Goal: Check status: Check status

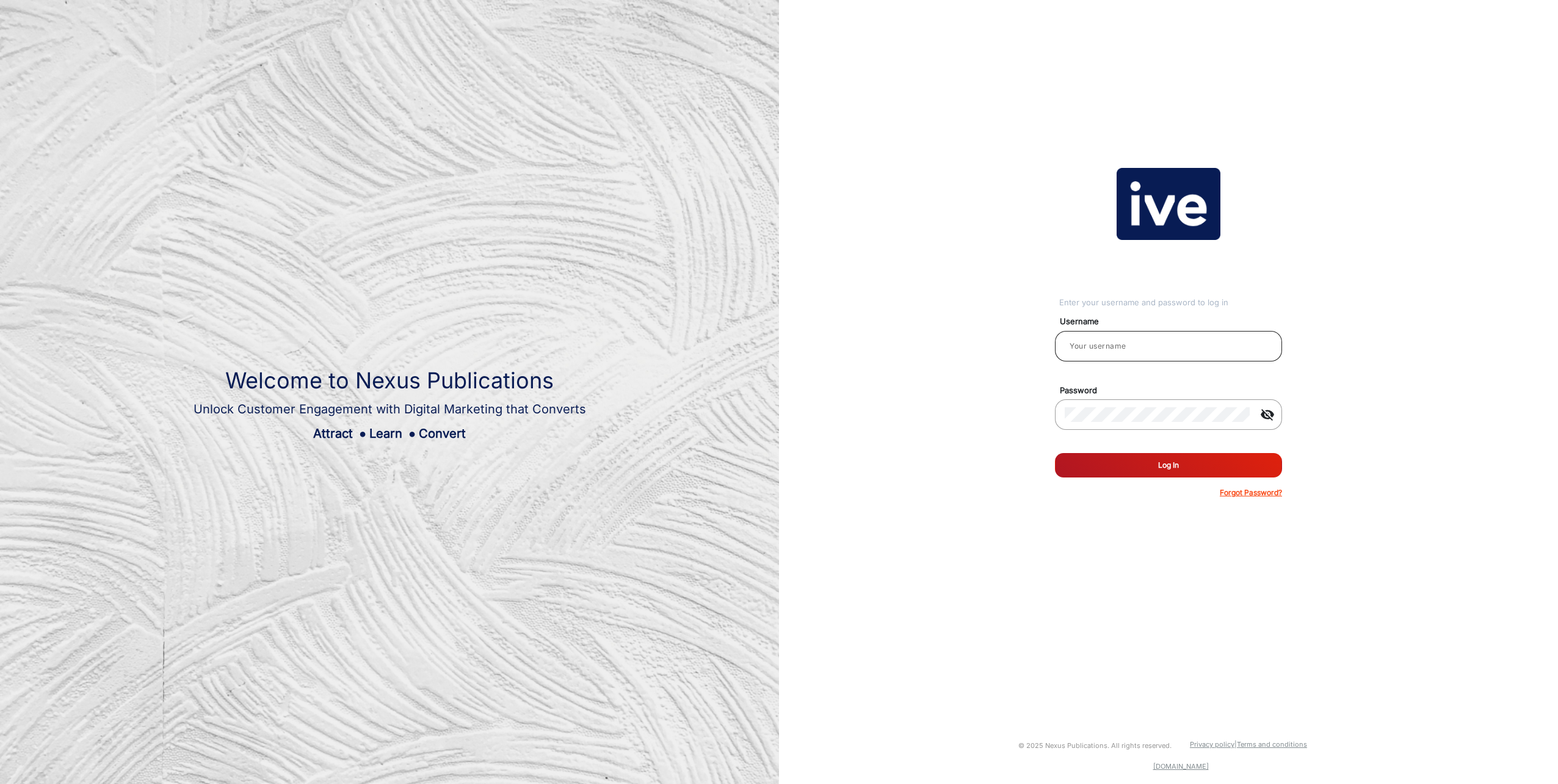
click at [1092, 333] on div at bounding box center [1168, 346] width 208 height 34
type input "[PERSON_NAME]"
click at [1055, 453] on button "Log In" at bounding box center [1168, 465] width 227 height 24
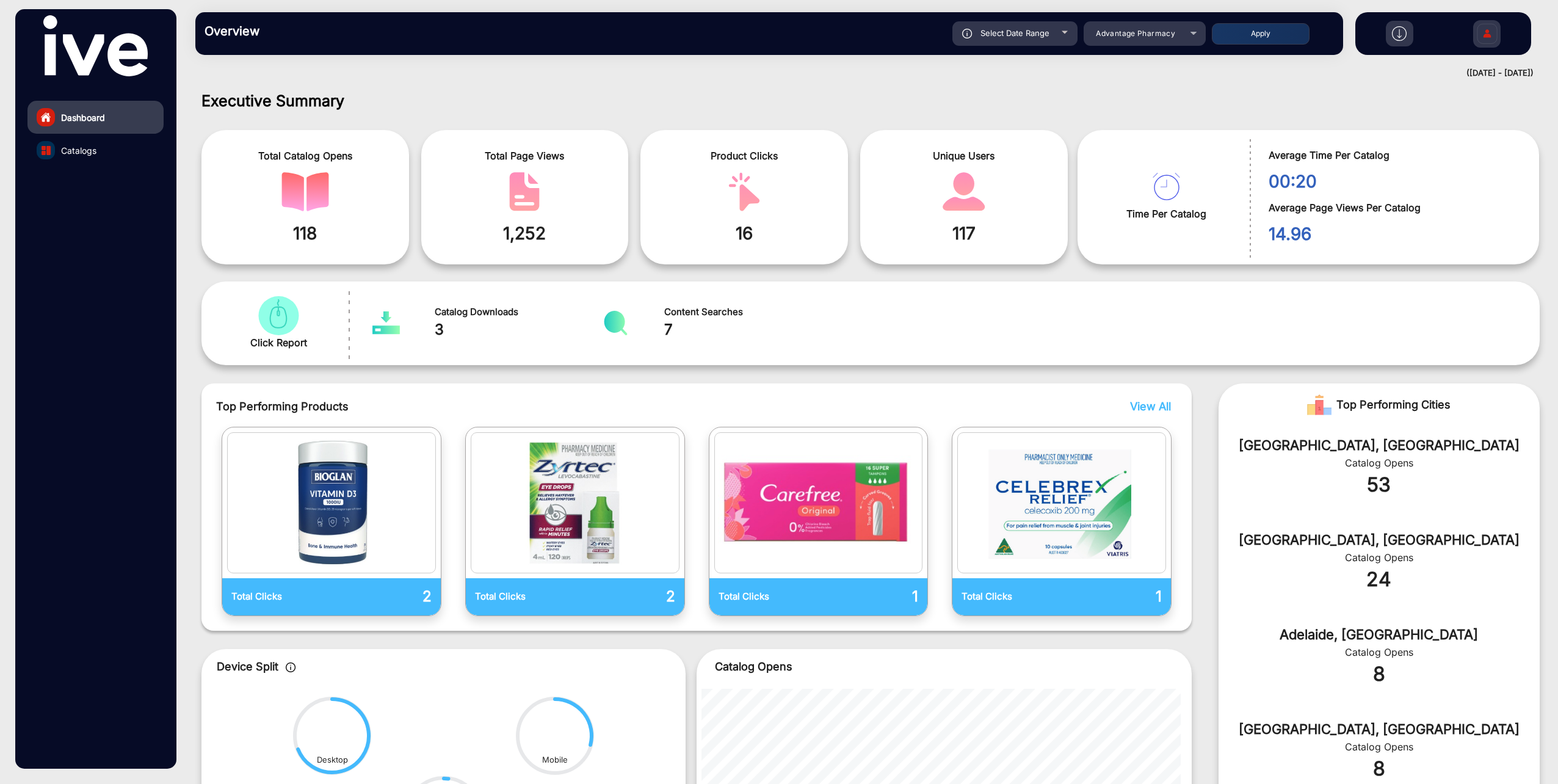
click at [1051, 37] on div "Select Date Range" at bounding box center [1014, 33] width 125 height 24
type input "9/14/2025"
type input "9/20/2025"
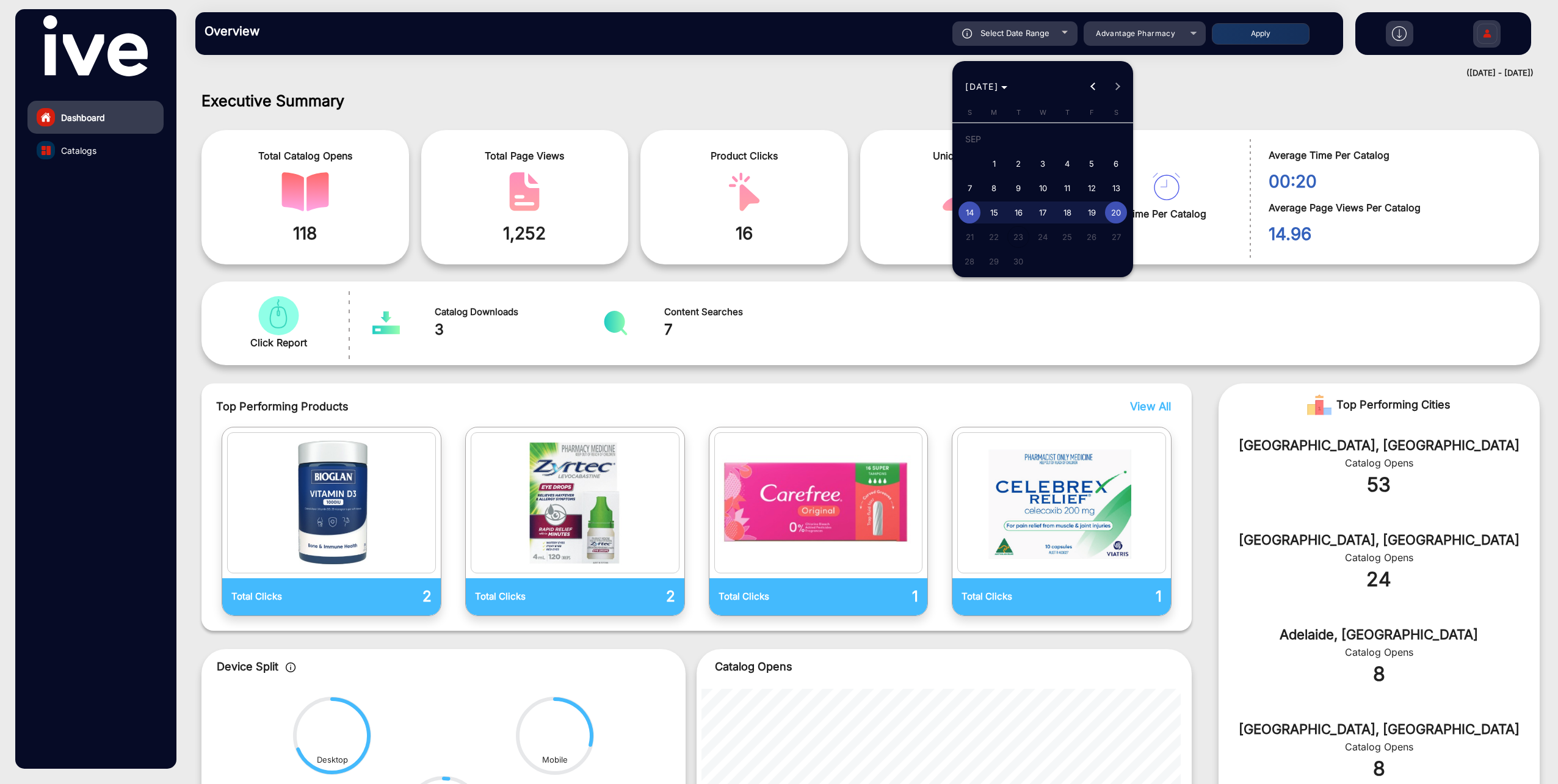
click at [1065, 214] on span "18" at bounding box center [1067, 212] width 22 height 22
type input "9/18/2025"
click at [1110, 214] on span "20" at bounding box center [1116, 212] width 22 height 22
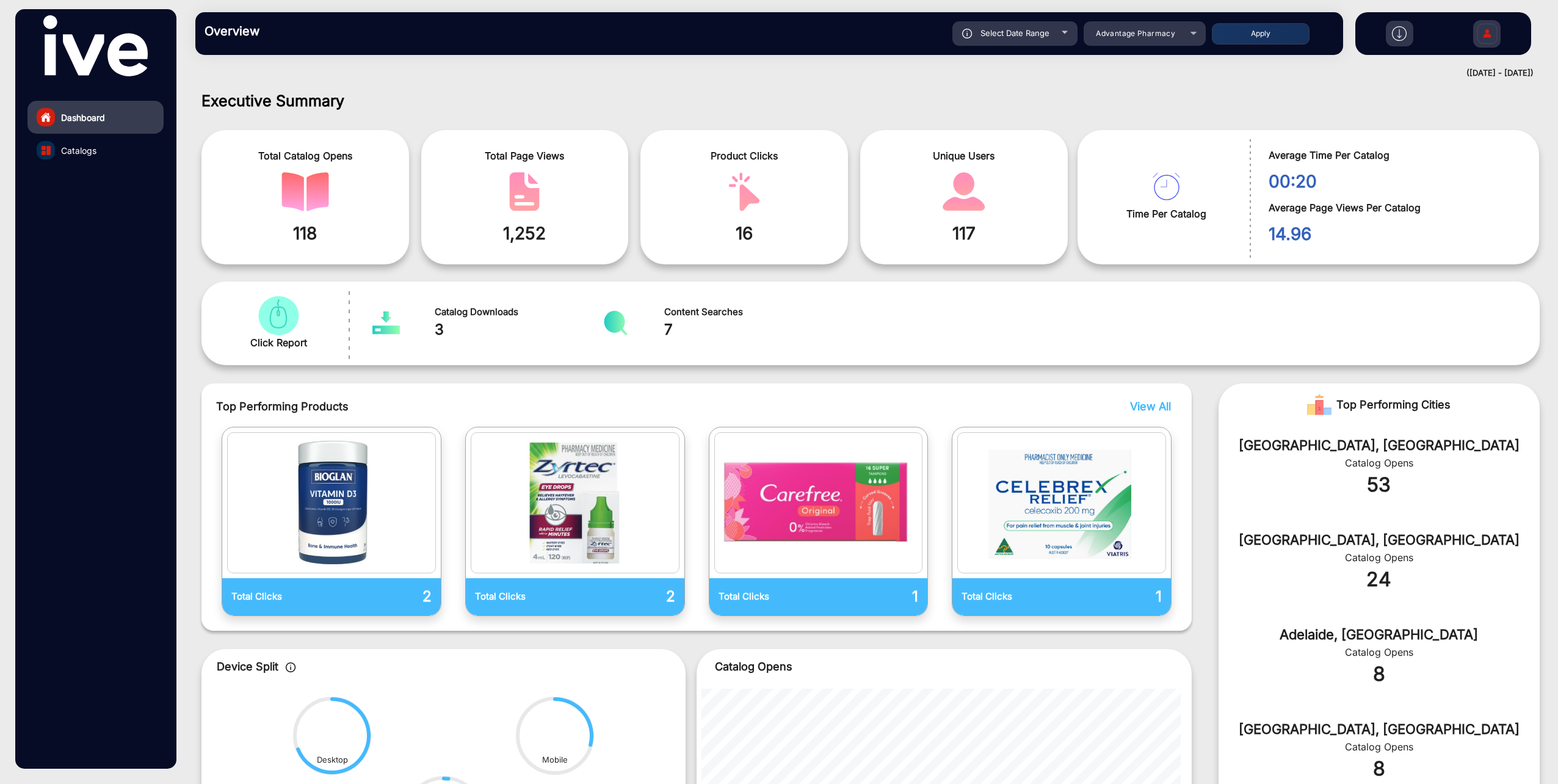
type input "9/20/2025"
click at [1063, 34] on div "Select Date Range" at bounding box center [1014, 33] width 125 height 24
type input "9/14/2025"
type input "9/20/2025"
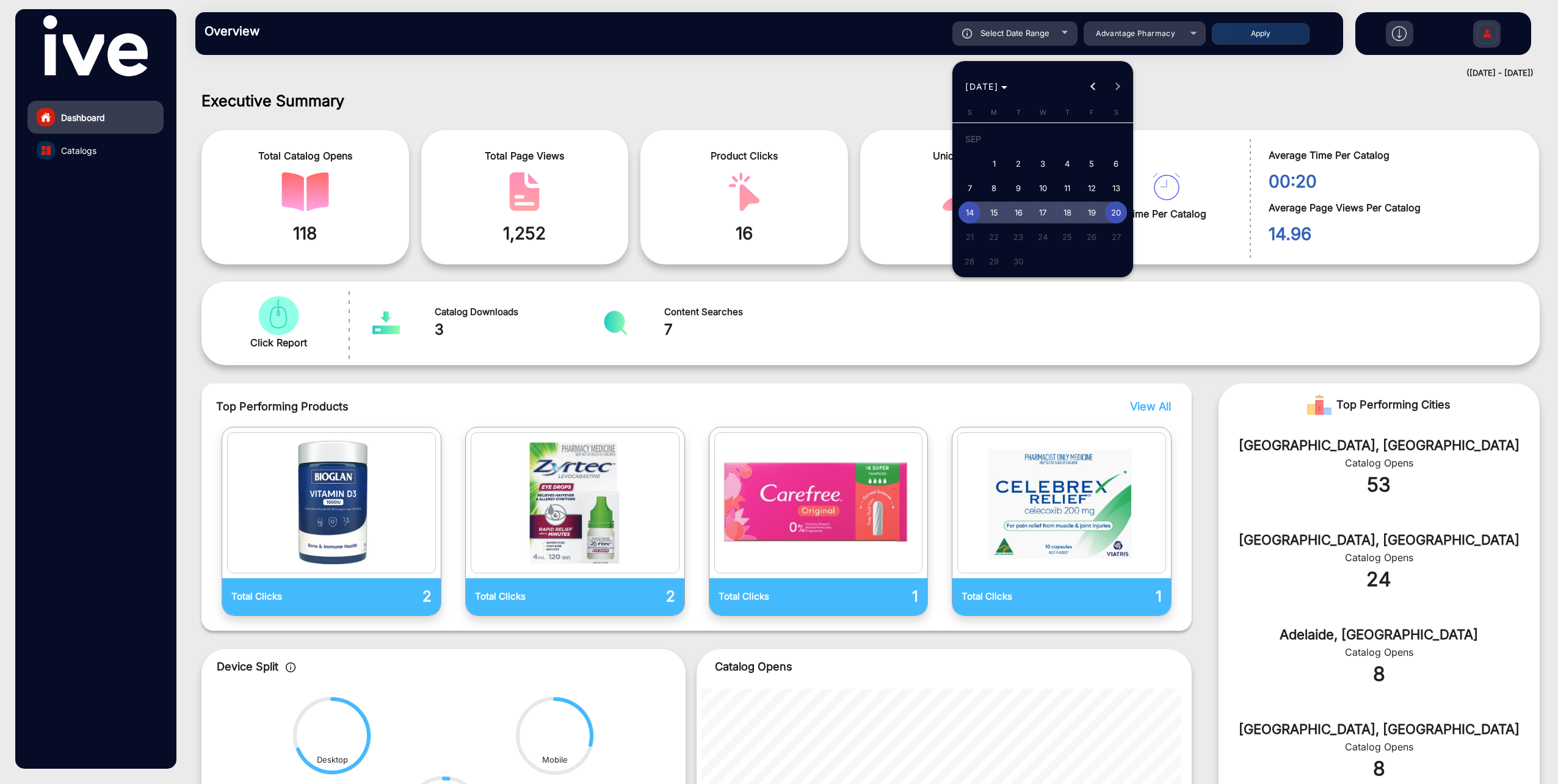
click at [1065, 208] on span "18" at bounding box center [1067, 212] width 22 height 22
type input "9/18/2025"
click at [1117, 206] on span "20" at bounding box center [1116, 212] width 22 height 22
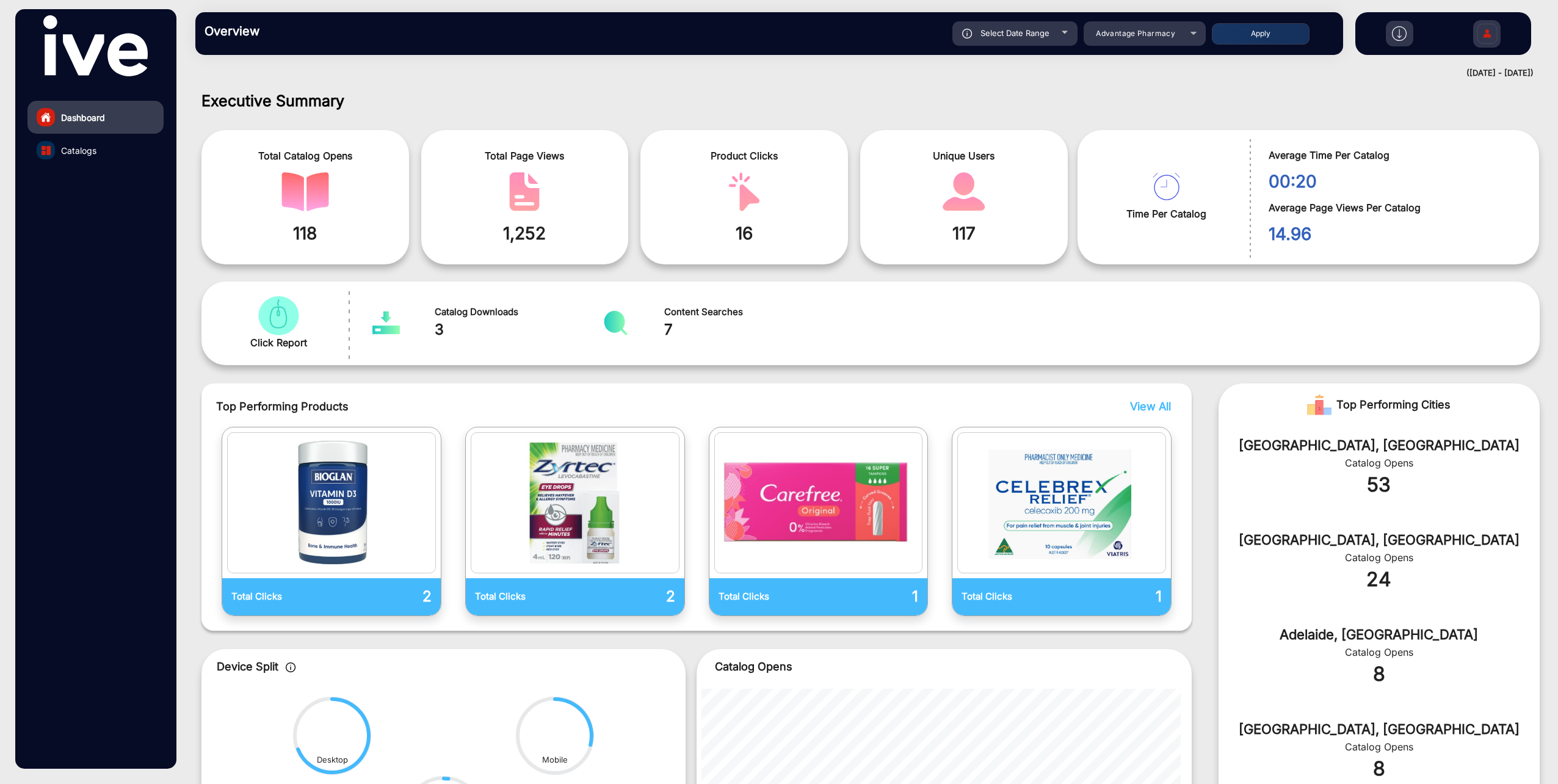
type input "9/20/2025"
click at [1196, 30] on div "Advantage Pharmacy" at bounding box center [1145, 33] width 122 height 15
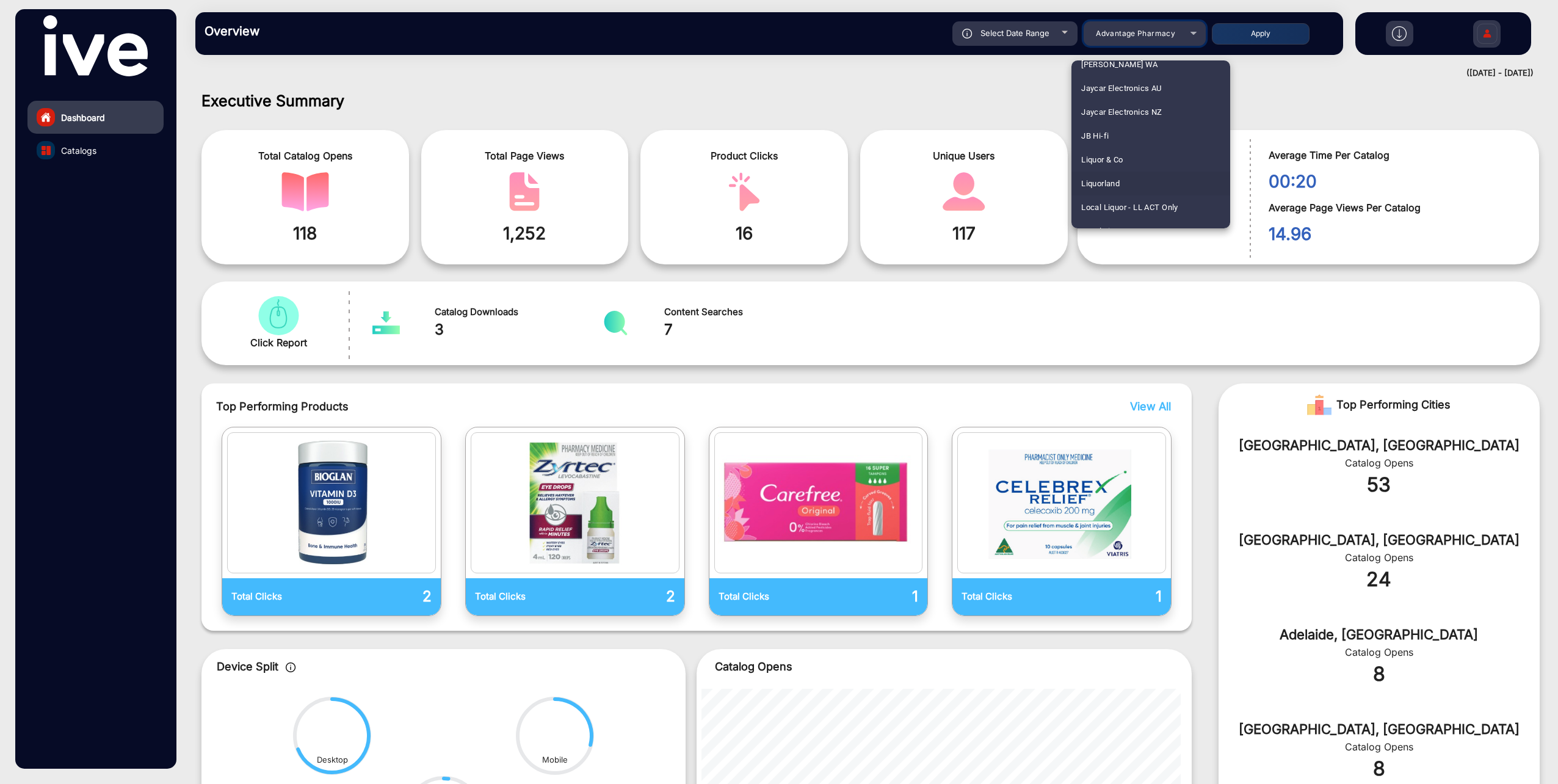
scroll to position [1221, 0]
click at [1110, 117] on mat-option "JB Hi-fi" at bounding box center [1151, 118] width 159 height 24
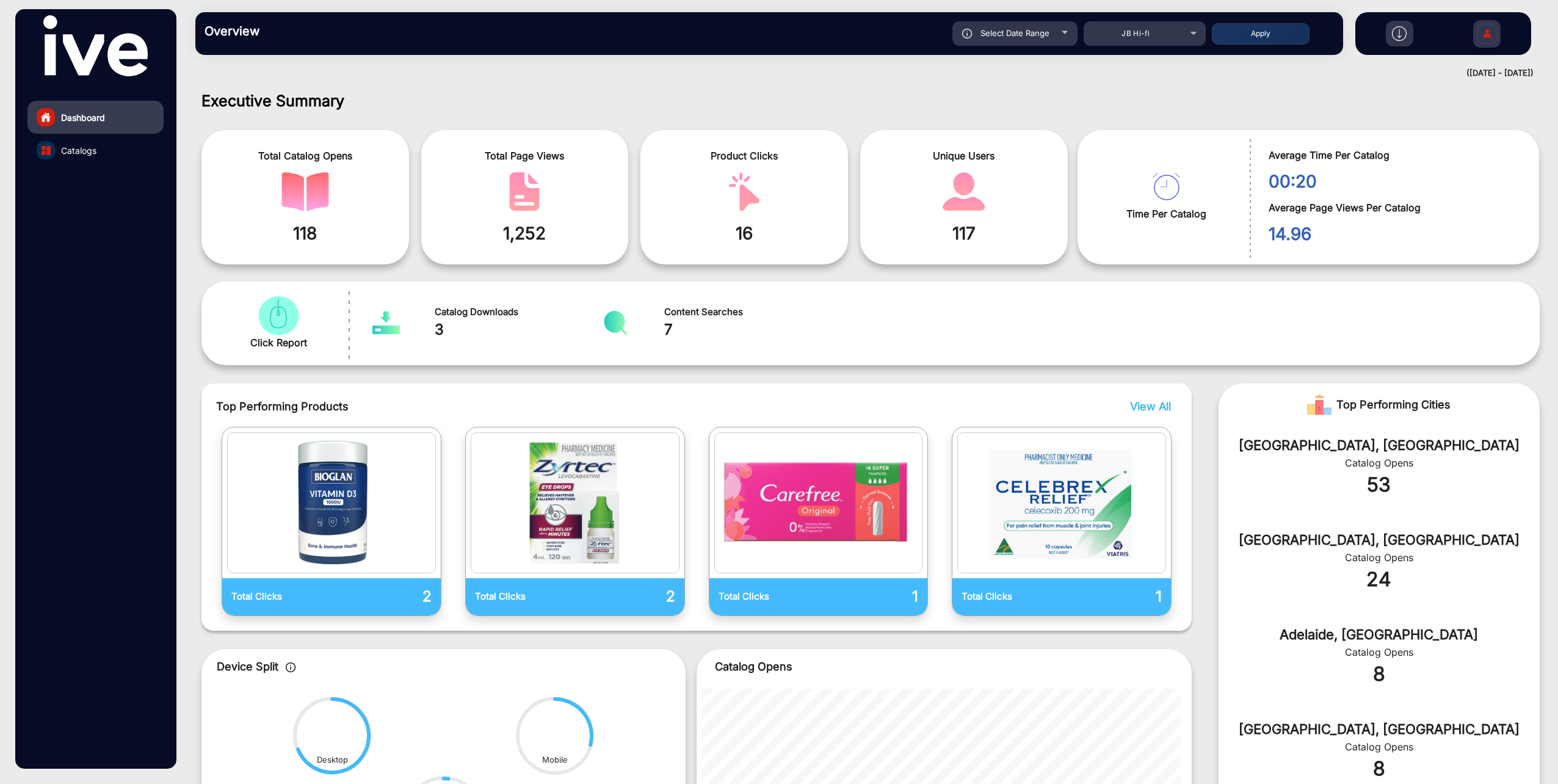
click at [1261, 37] on button "Apply" at bounding box center [1261, 33] width 98 height 21
type input "9/18/2025"
type input "9/20/2025"
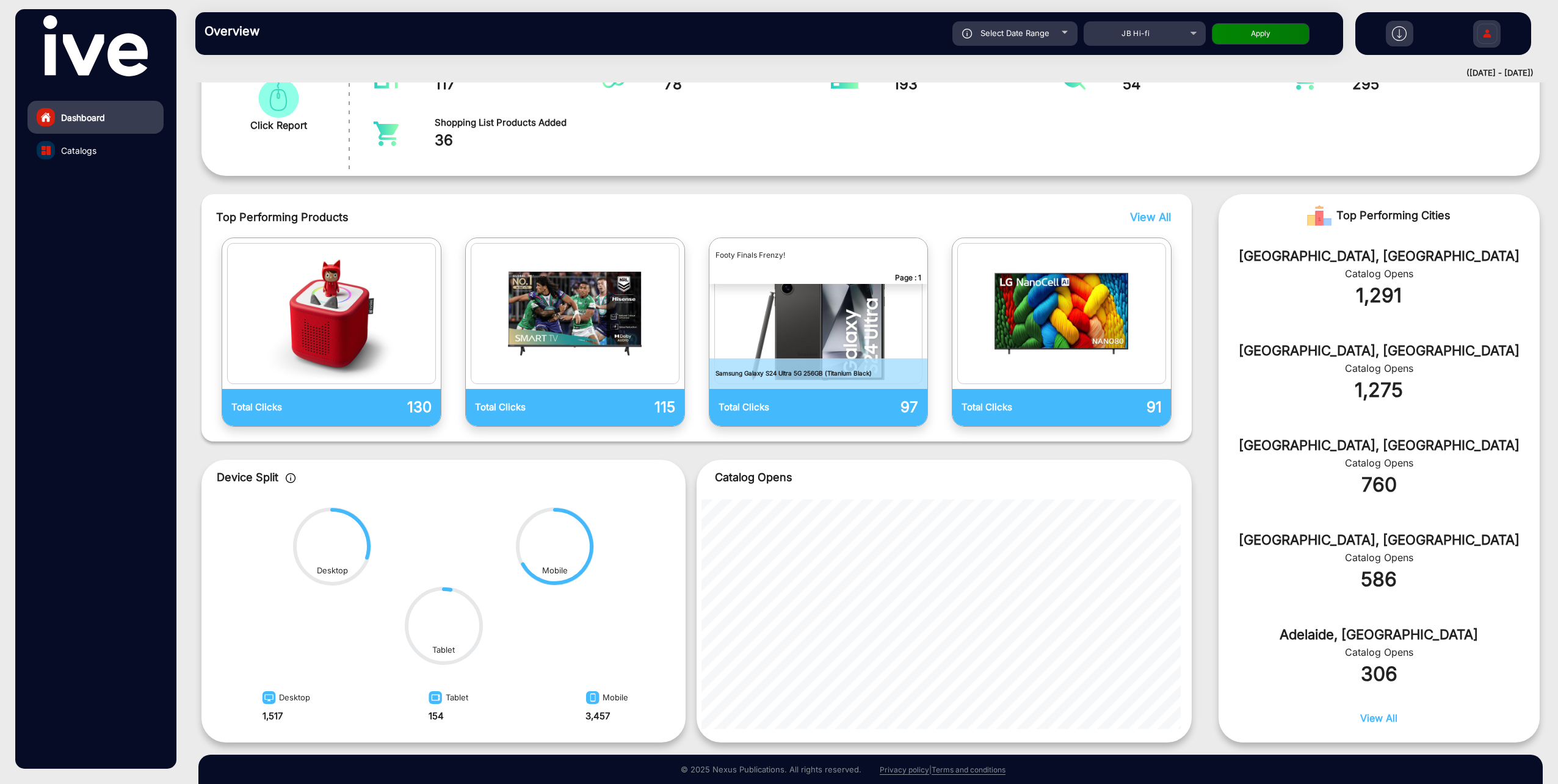
scroll to position [253, 0]
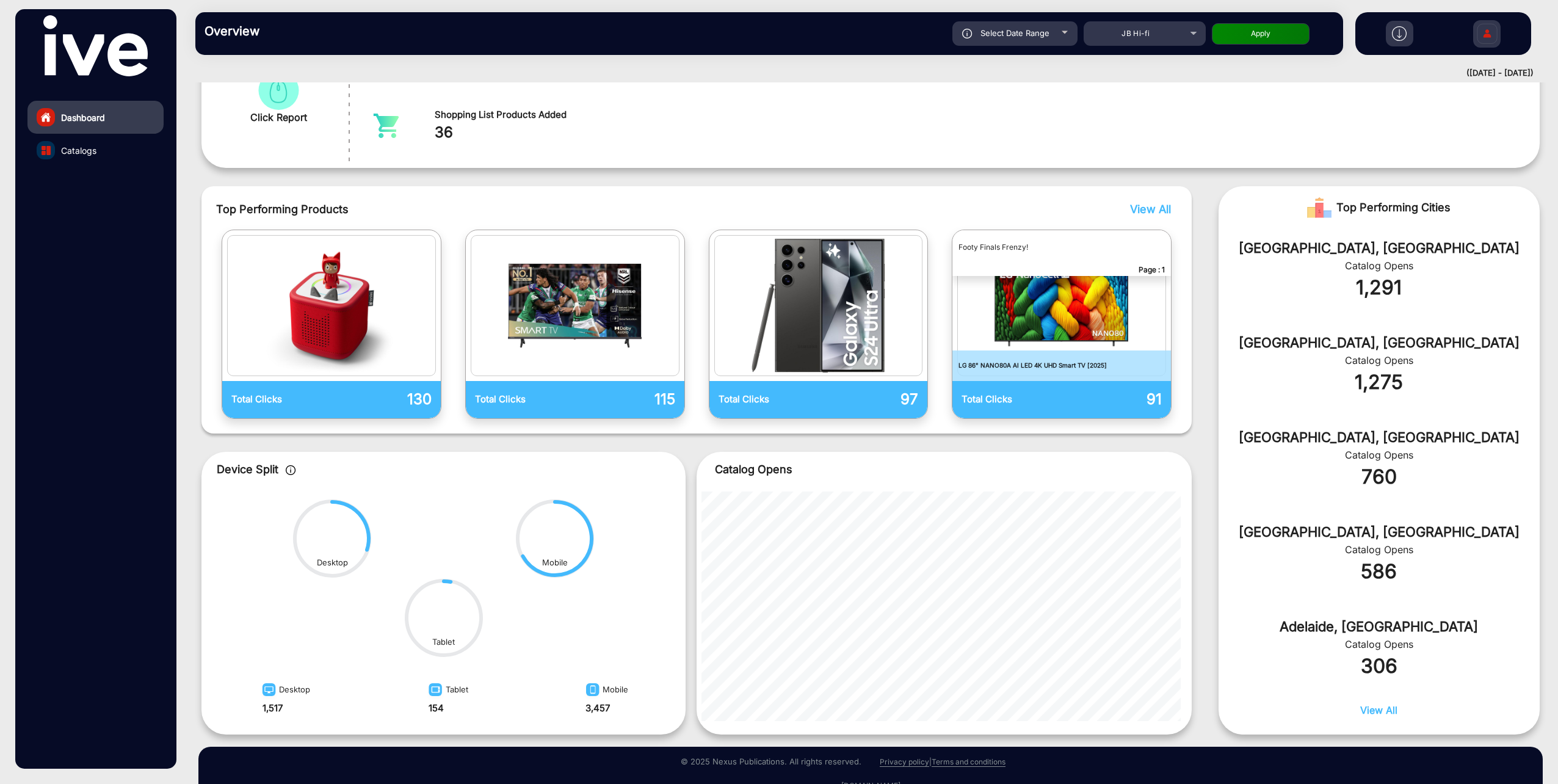
click at [1141, 205] on span "View All" at bounding box center [1151, 209] width 41 height 13
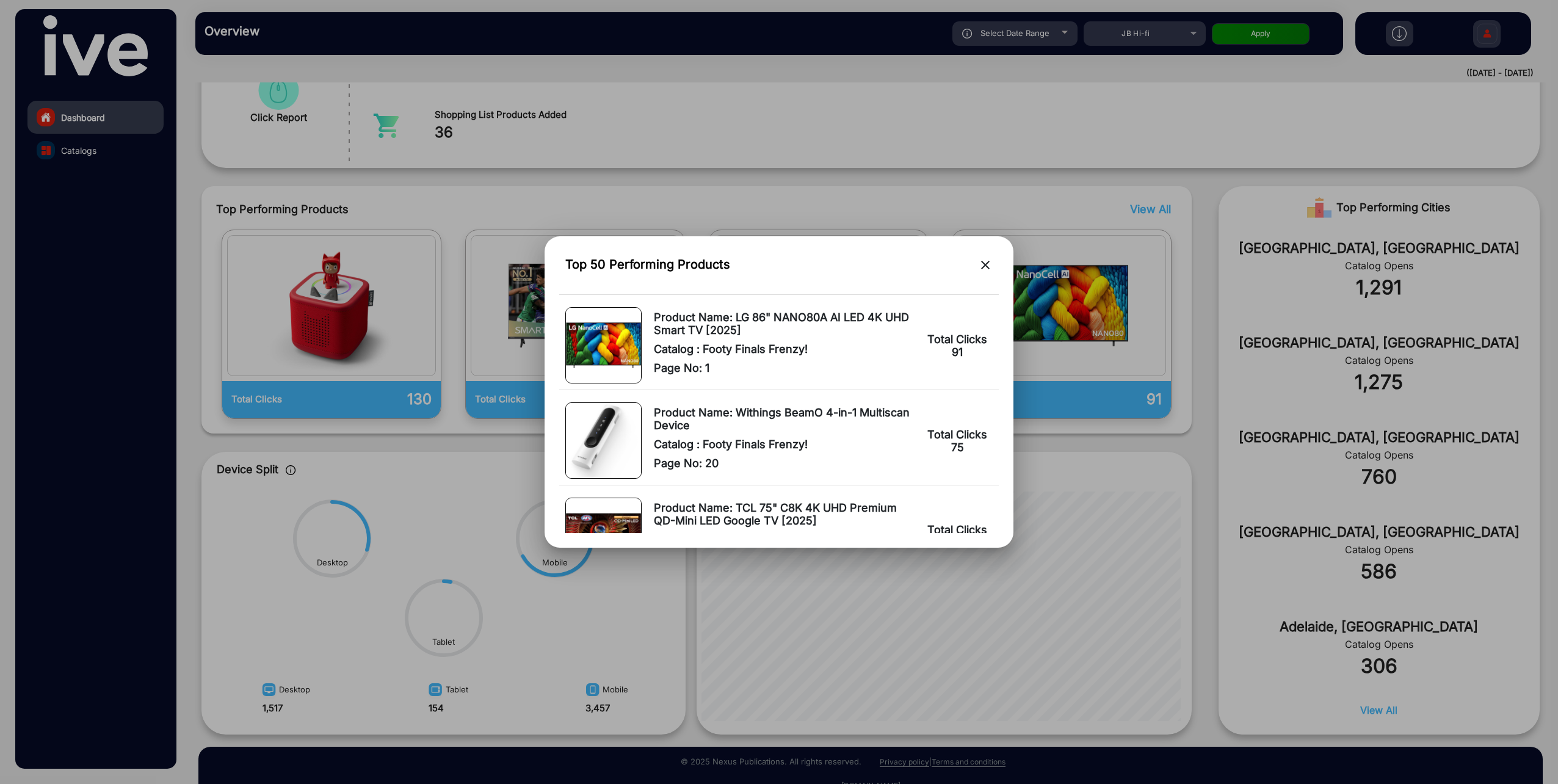
scroll to position [244, 0]
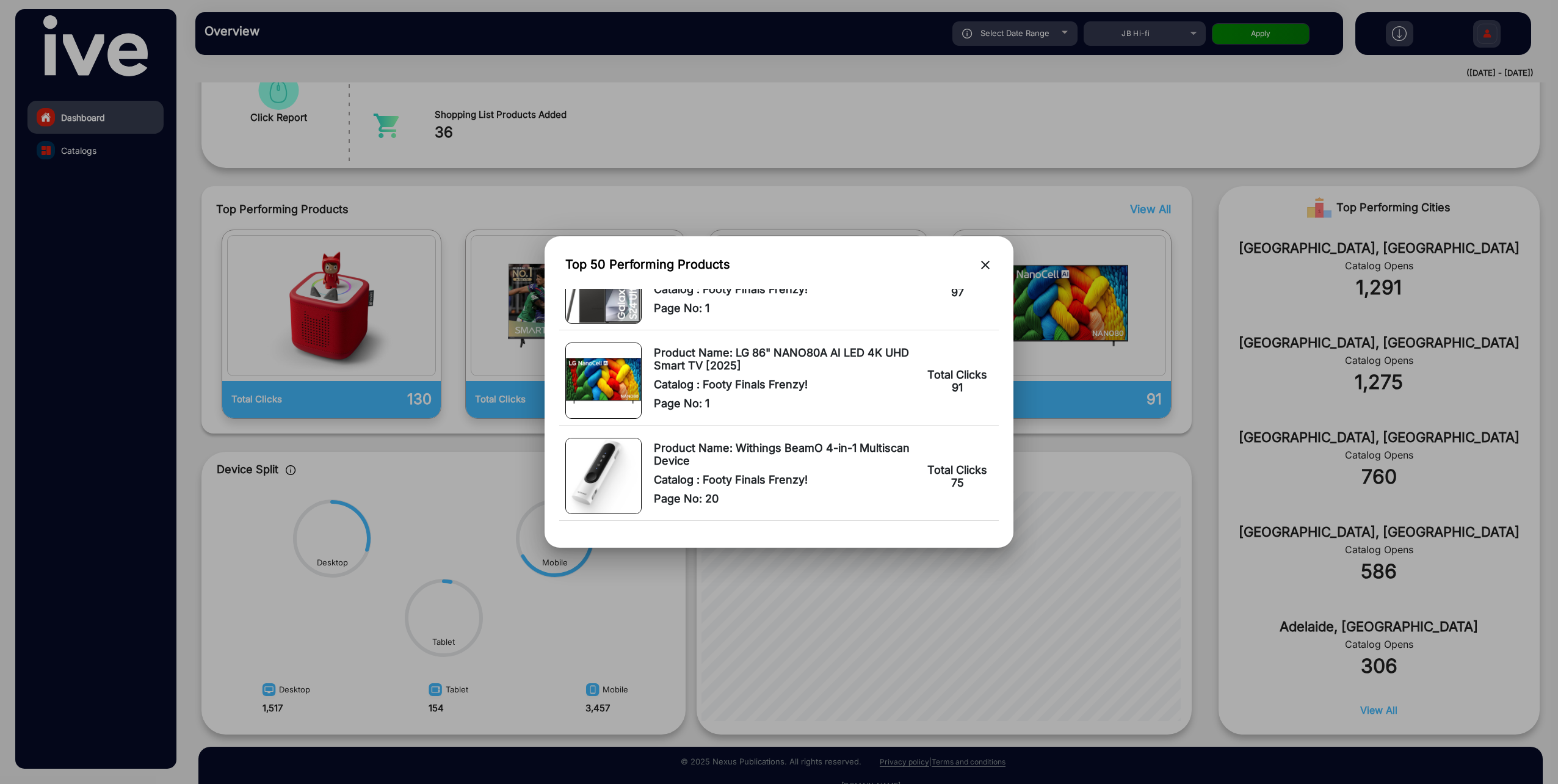
click at [985, 260] on mat-icon "close" at bounding box center [985, 264] width 15 height 15
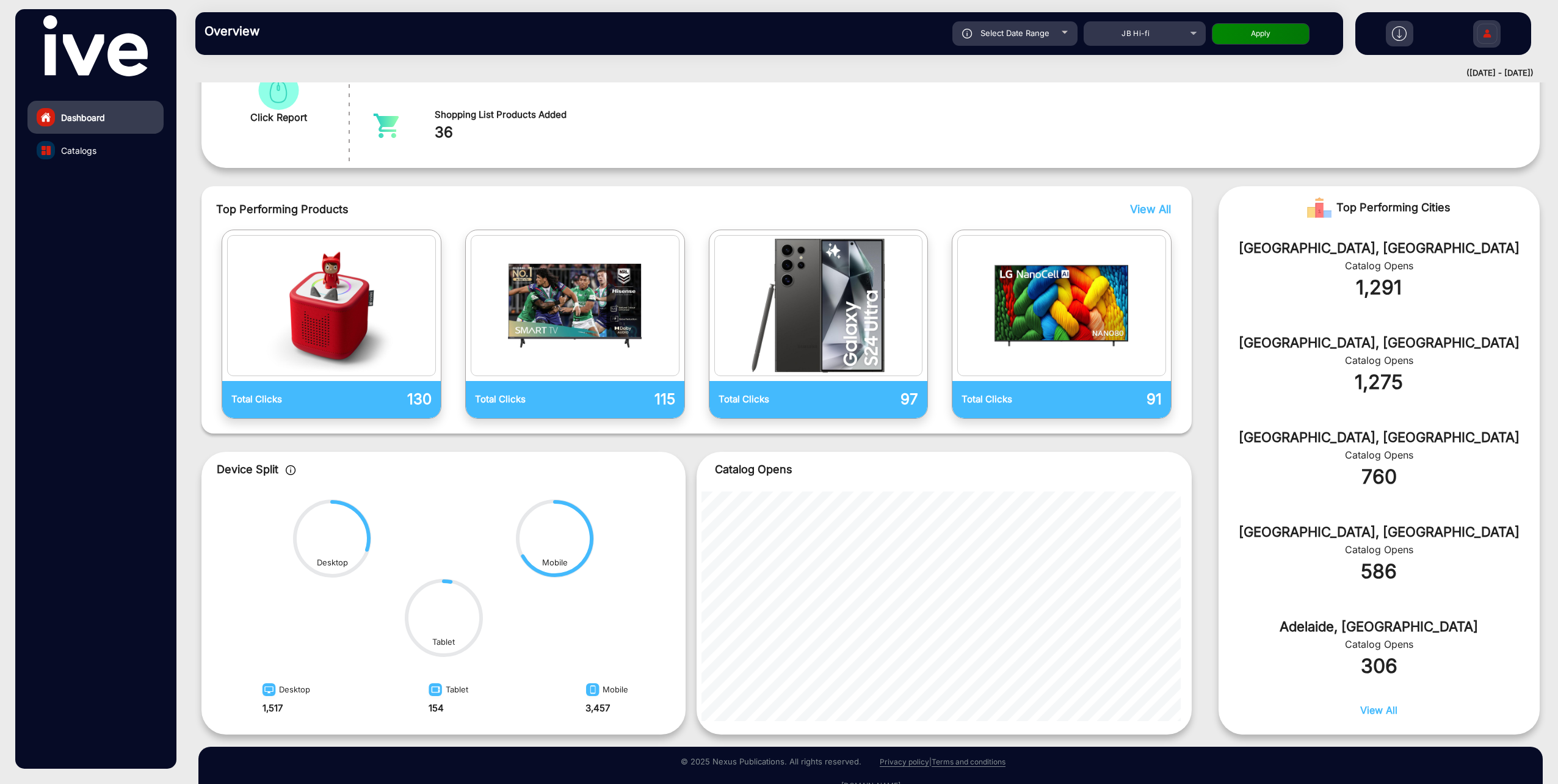
click at [57, 140] on link "Catalogs" at bounding box center [96, 150] width 136 height 33
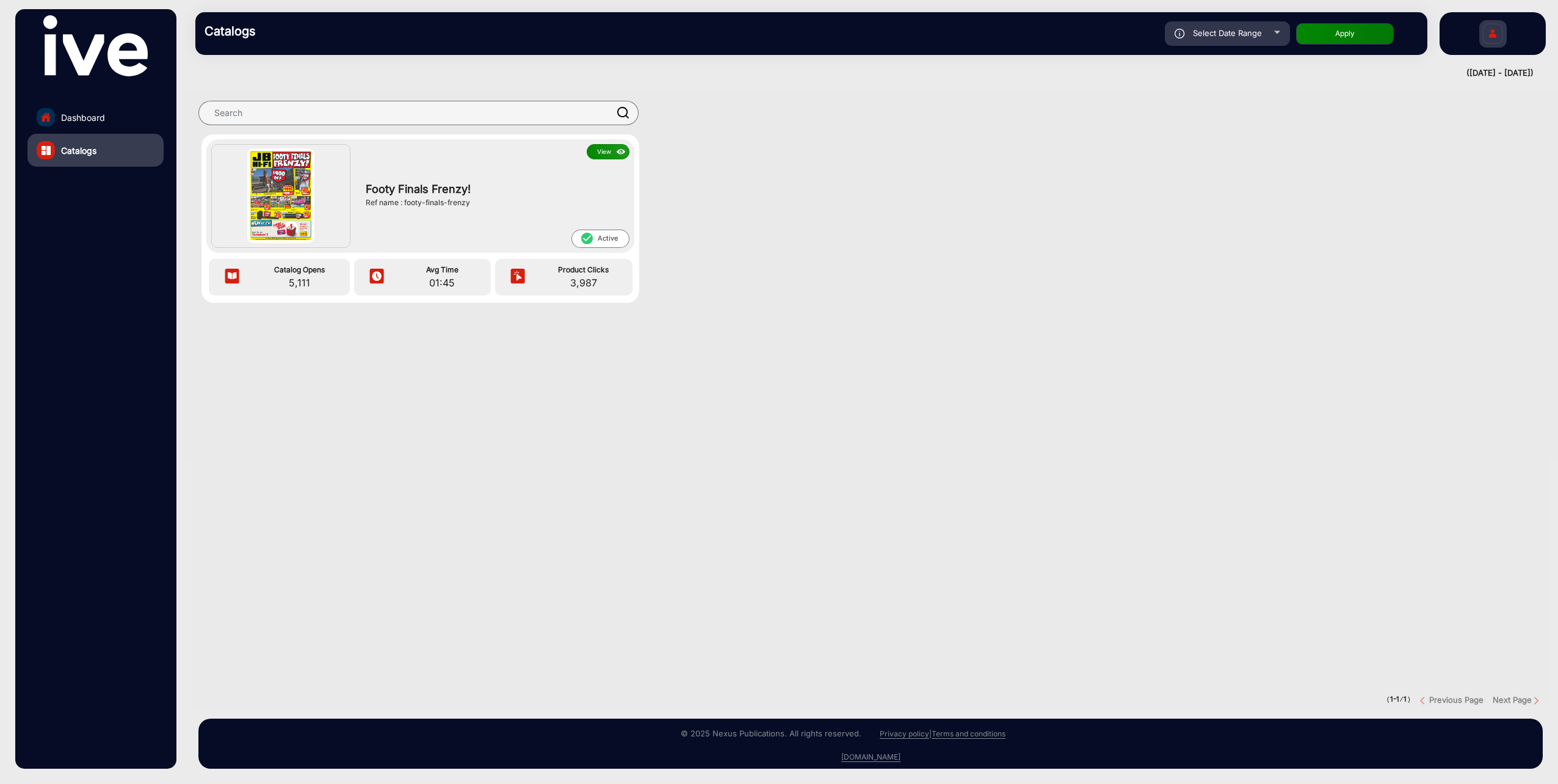
click at [614, 152] on button "View" at bounding box center [608, 152] width 42 height 15
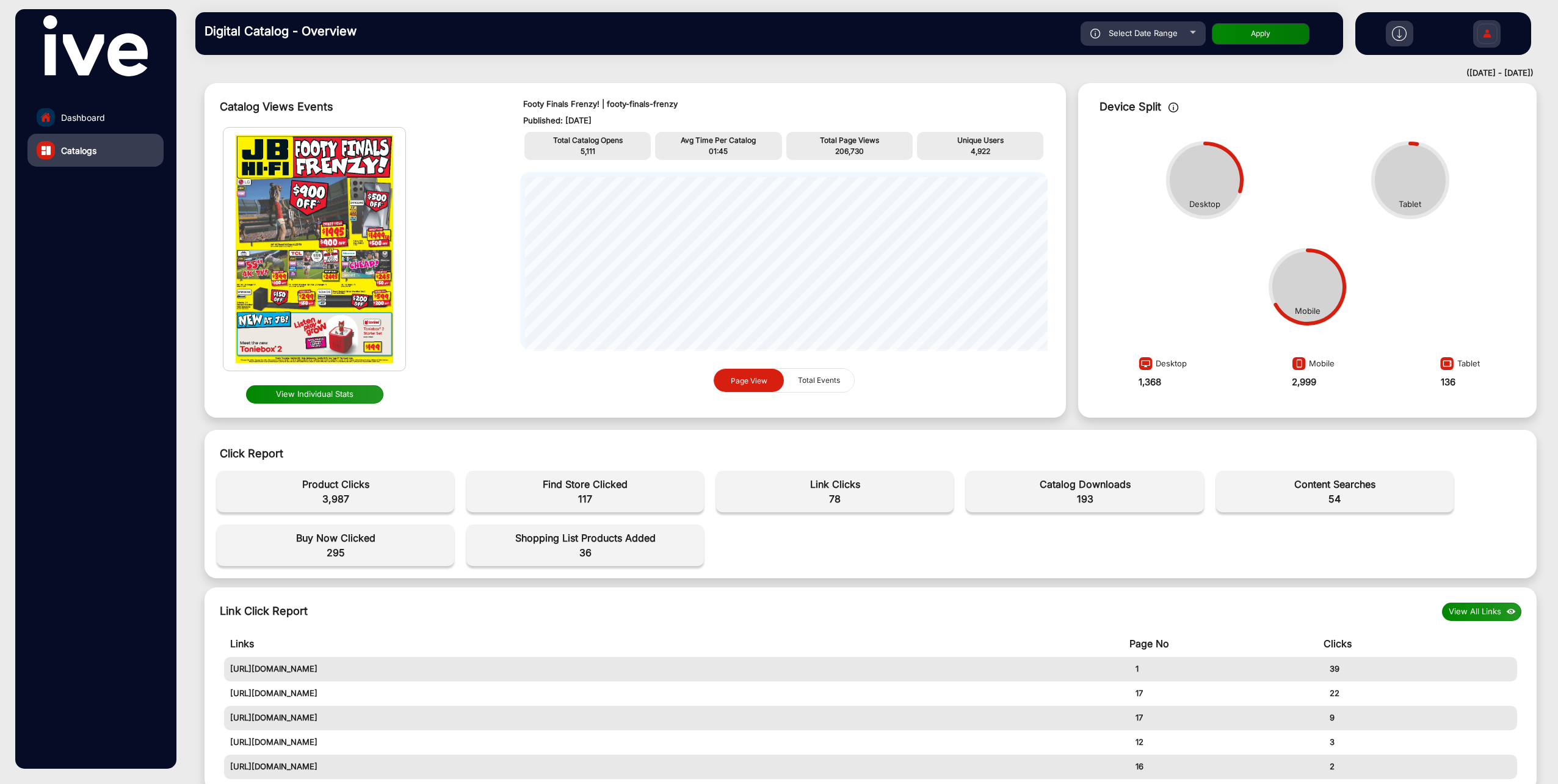
scroll to position [61, 0]
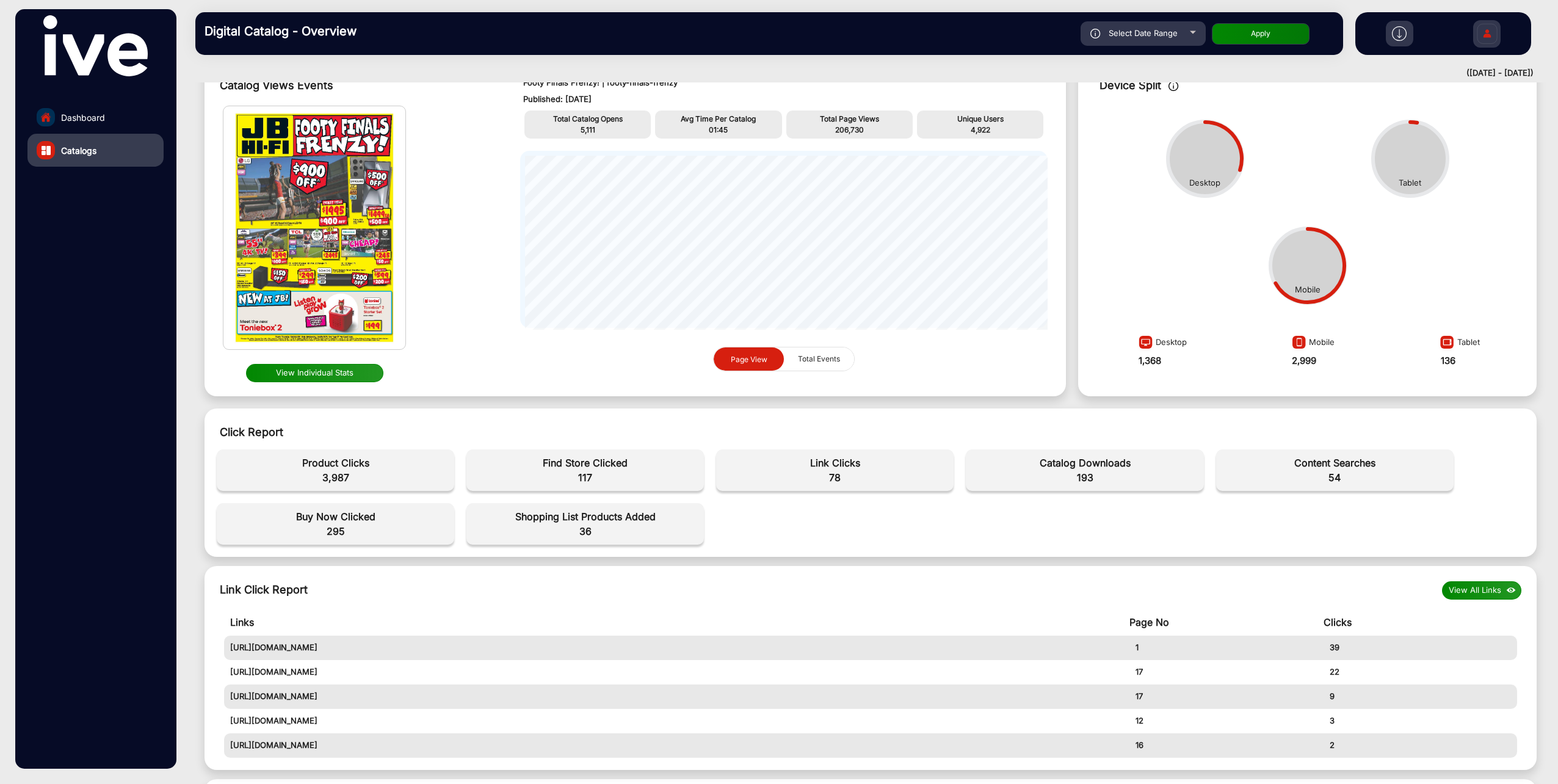
click at [344, 361] on div "View Individual Stats" at bounding box center [314, 373] width 183 height 28
click at [342, 371] on button "View Individual Stats" at bounding box center [315, 373] width 138 height 18
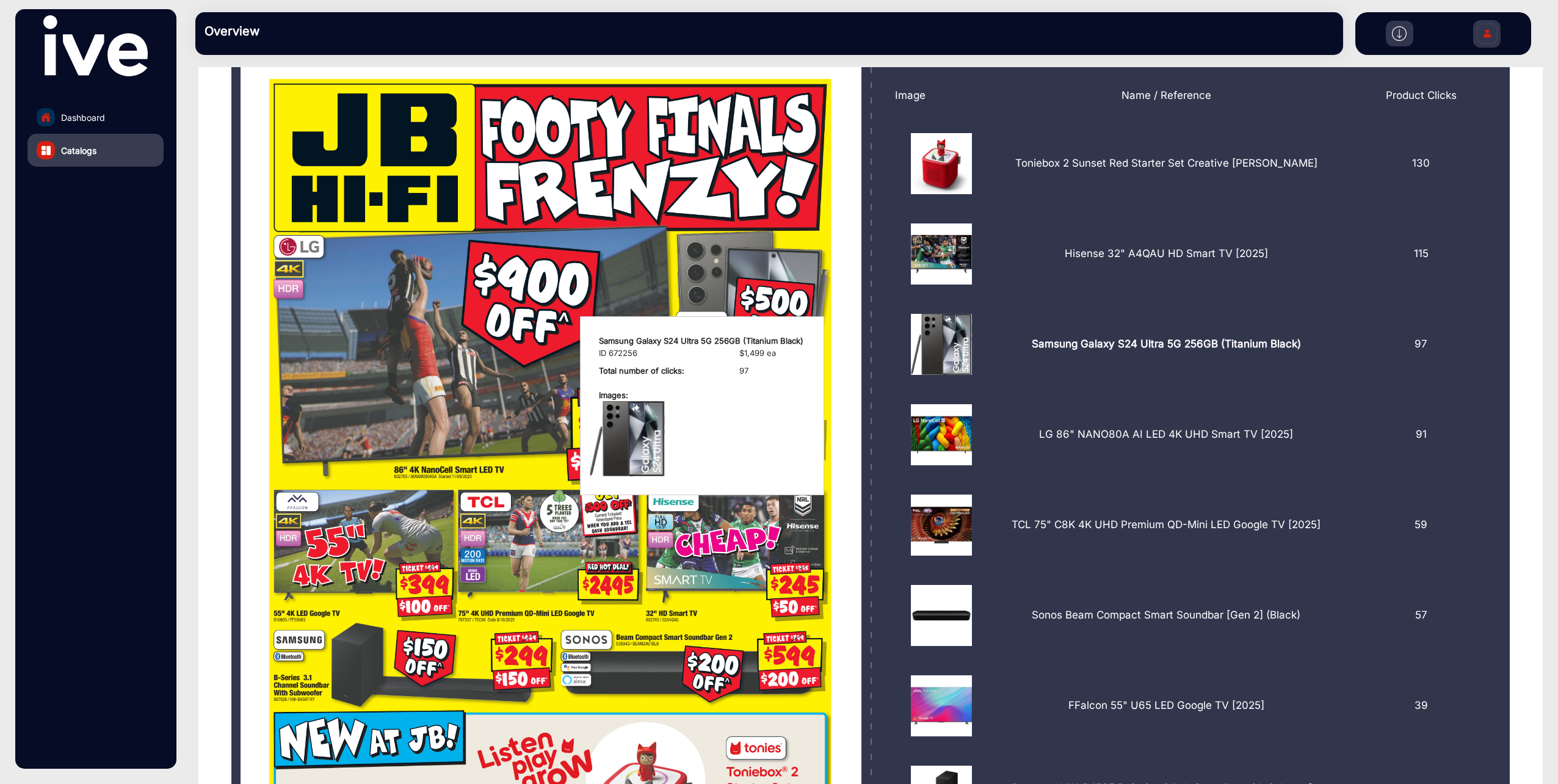
scroll to position [244, 0]
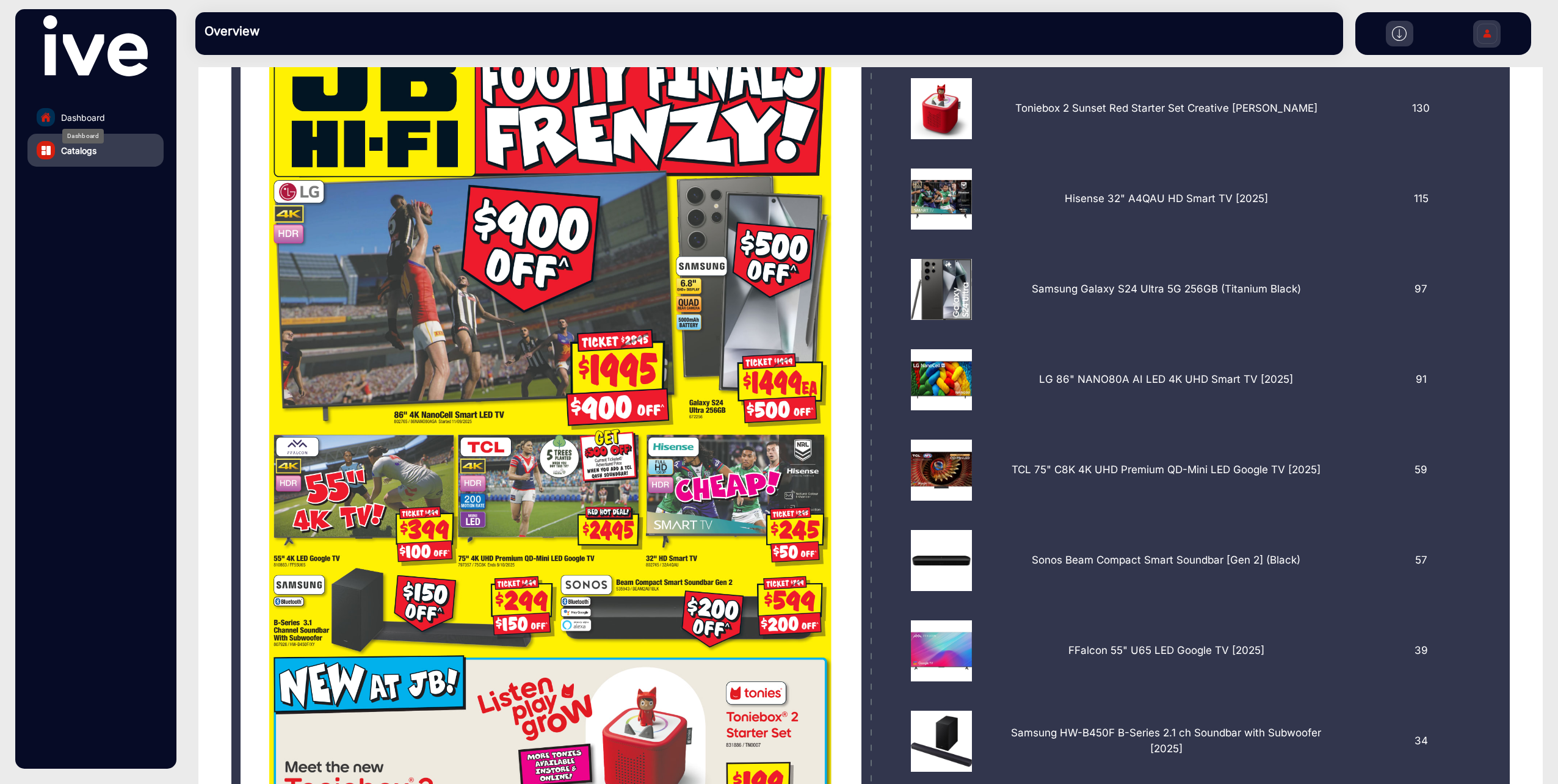
click at [91, 118] on span "Dashboard" at bounding box center [83, 118] width 44 height 13
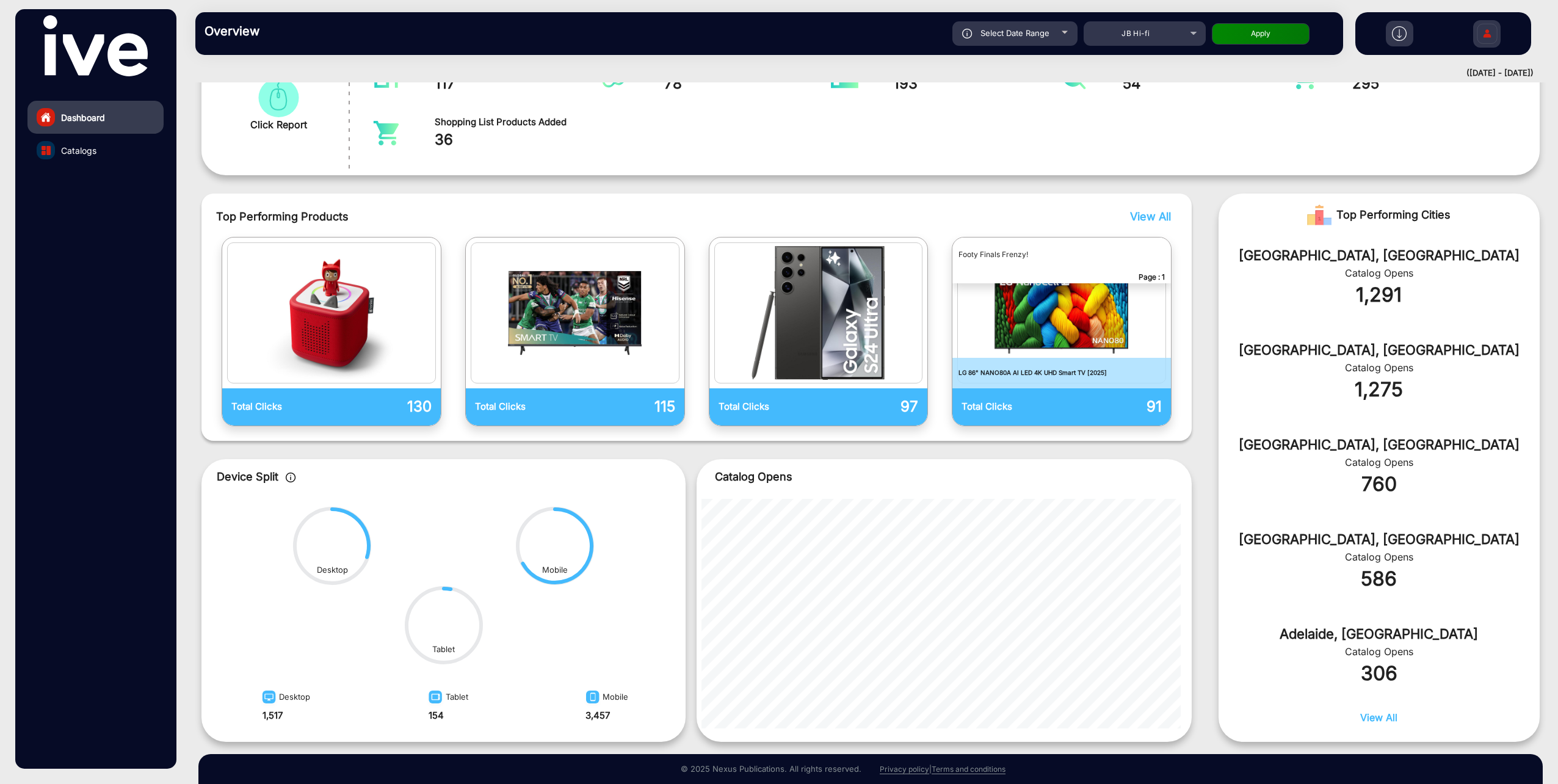
scroll to position [281, 0]
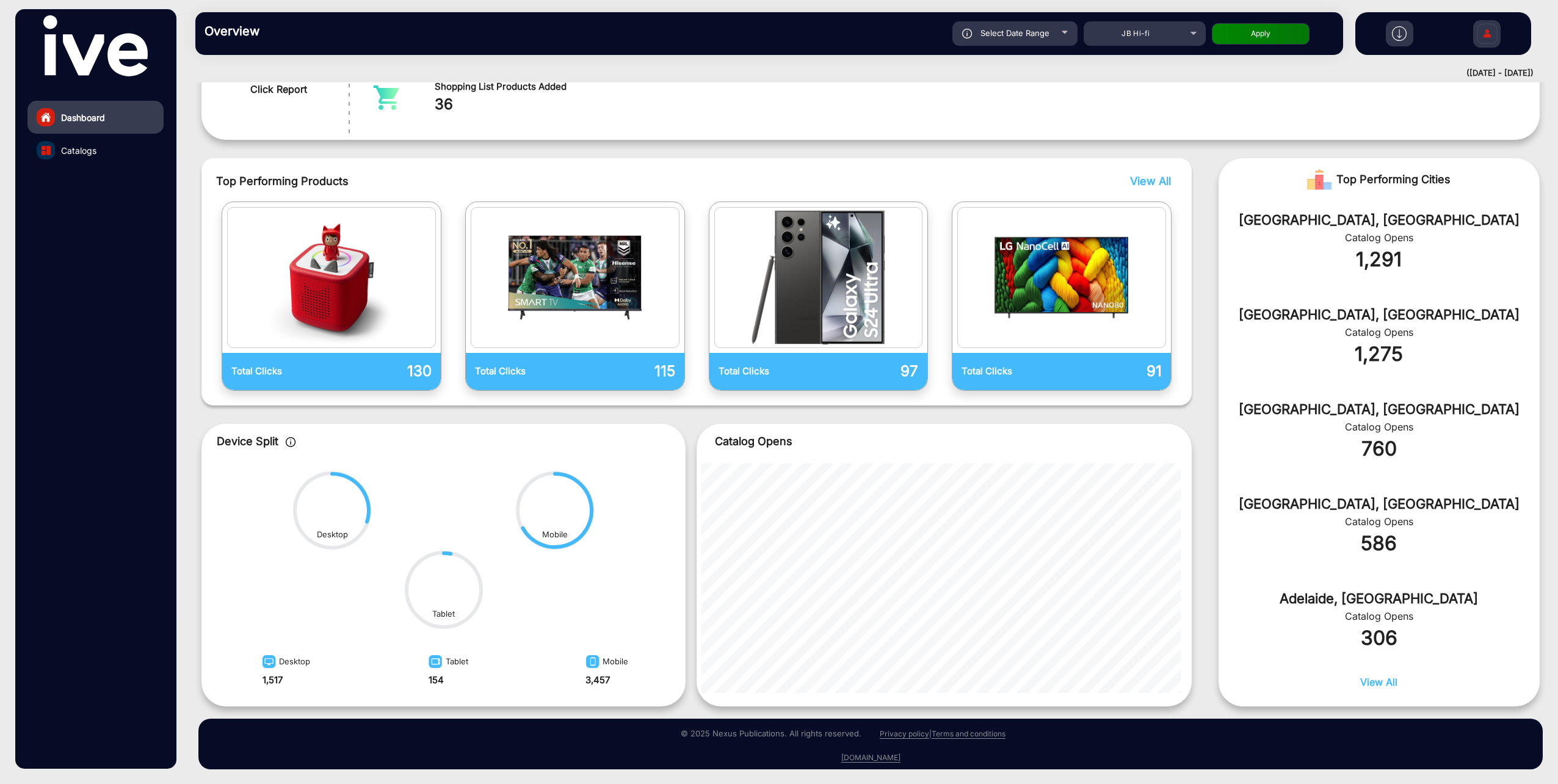
click at [1150, 181] on span "View All" at bounding box center [1151, 181] width 41 height 13
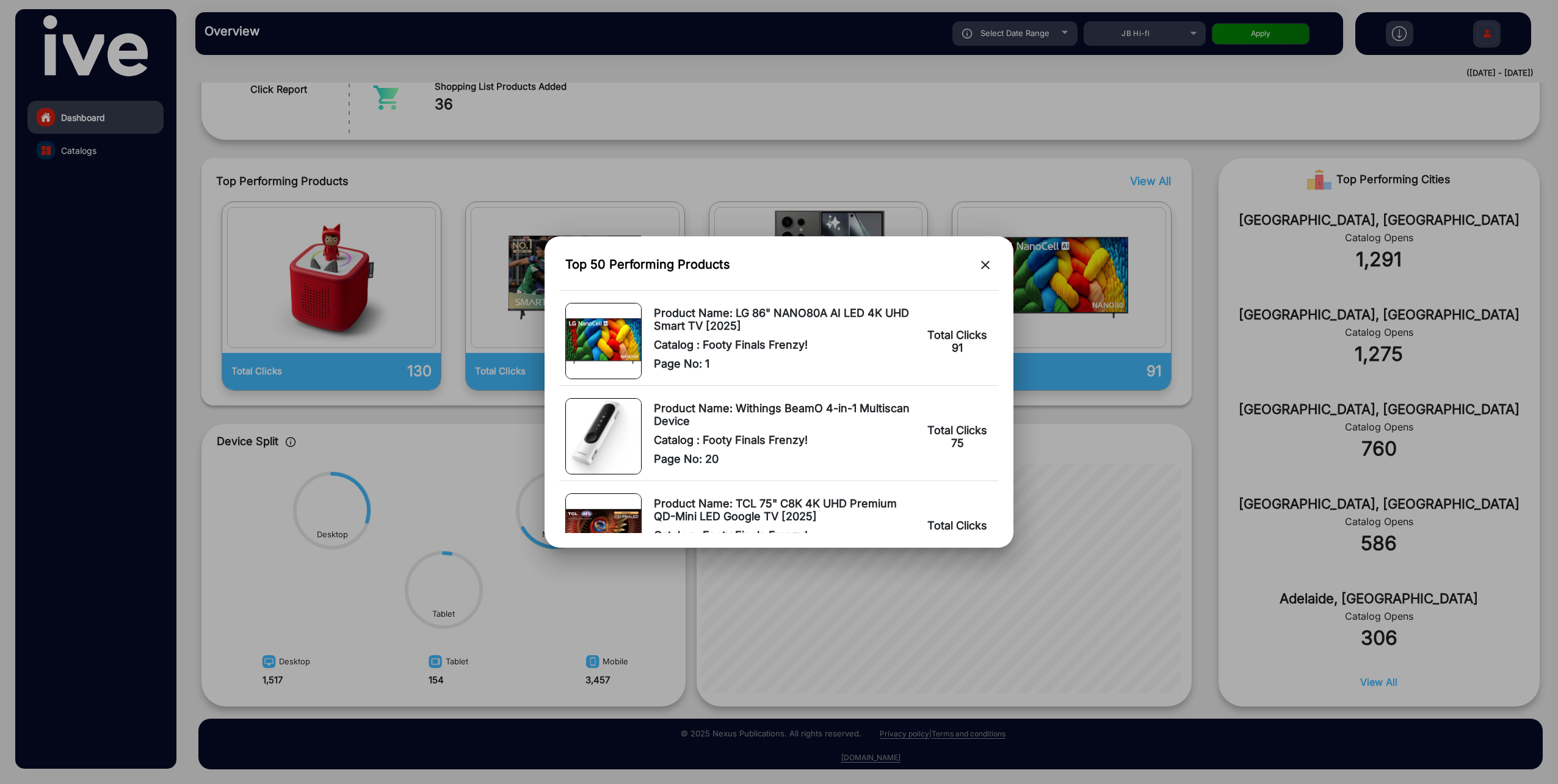
scroll to position [305, 0]
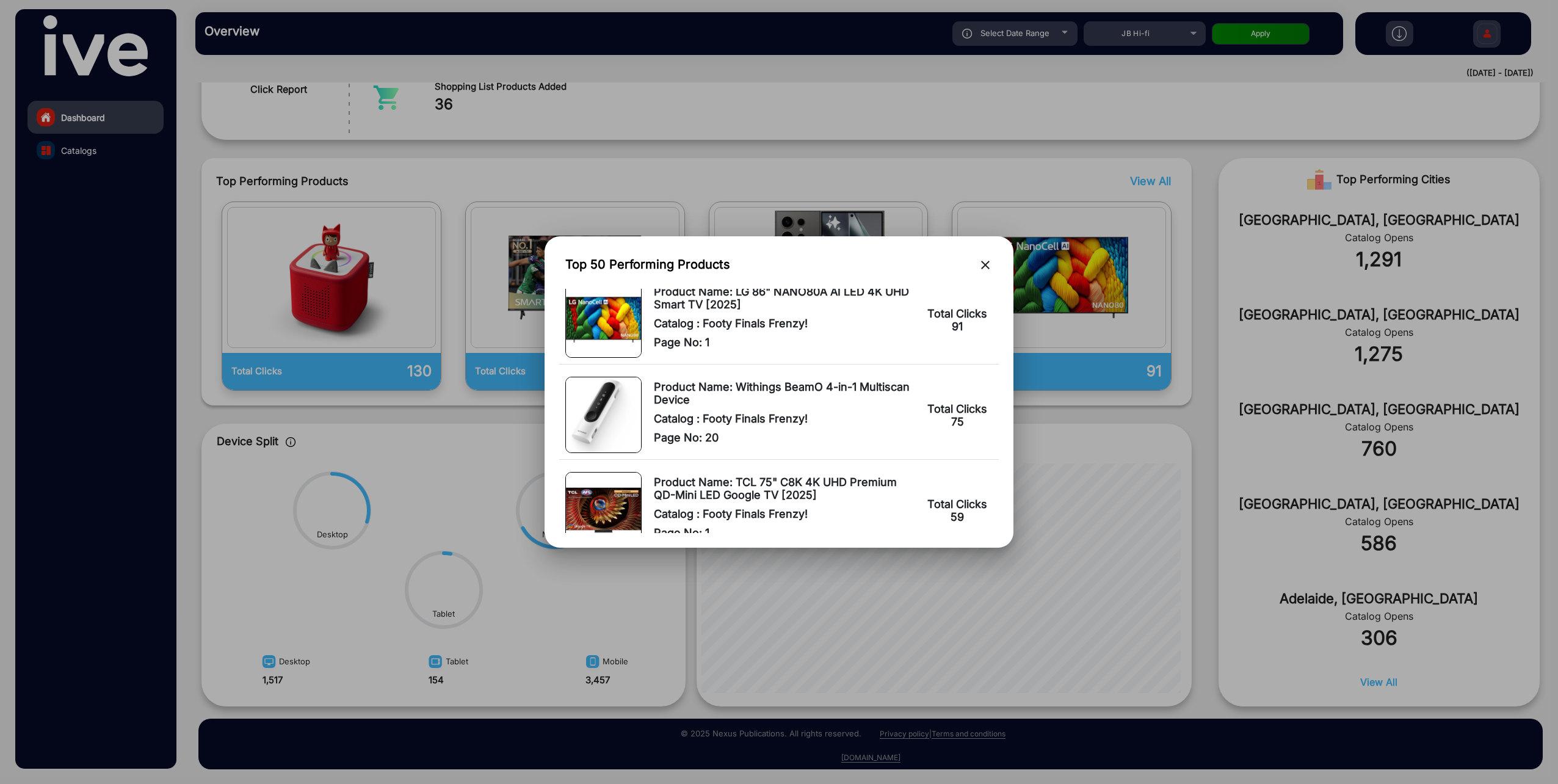
click at [983, 265] on mat-icon "close" at bounding box center [985, 264] width 15 height 15
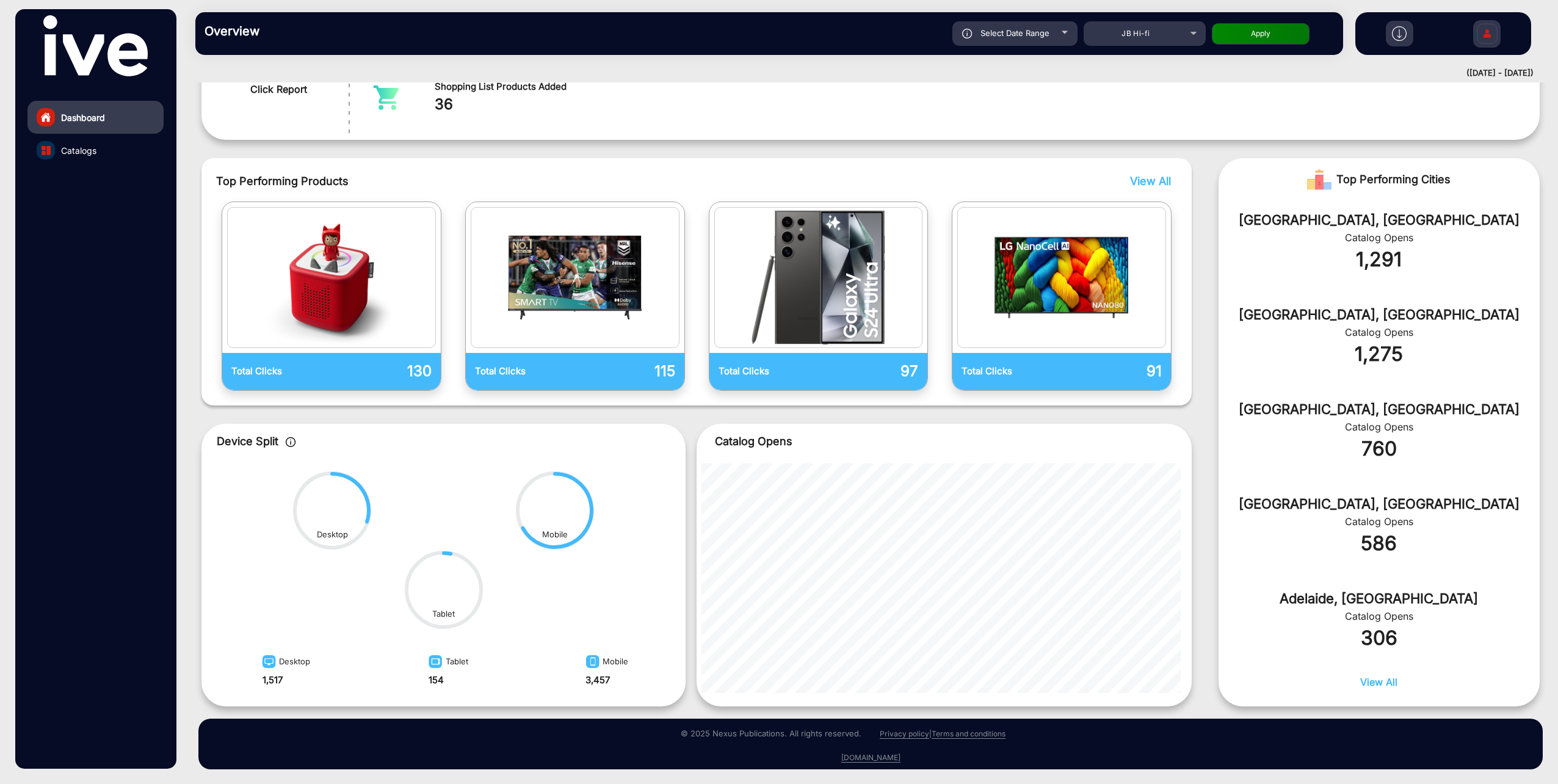
click at [1406, 32] on img at bounding box center [1399, 33] width 15 height 15
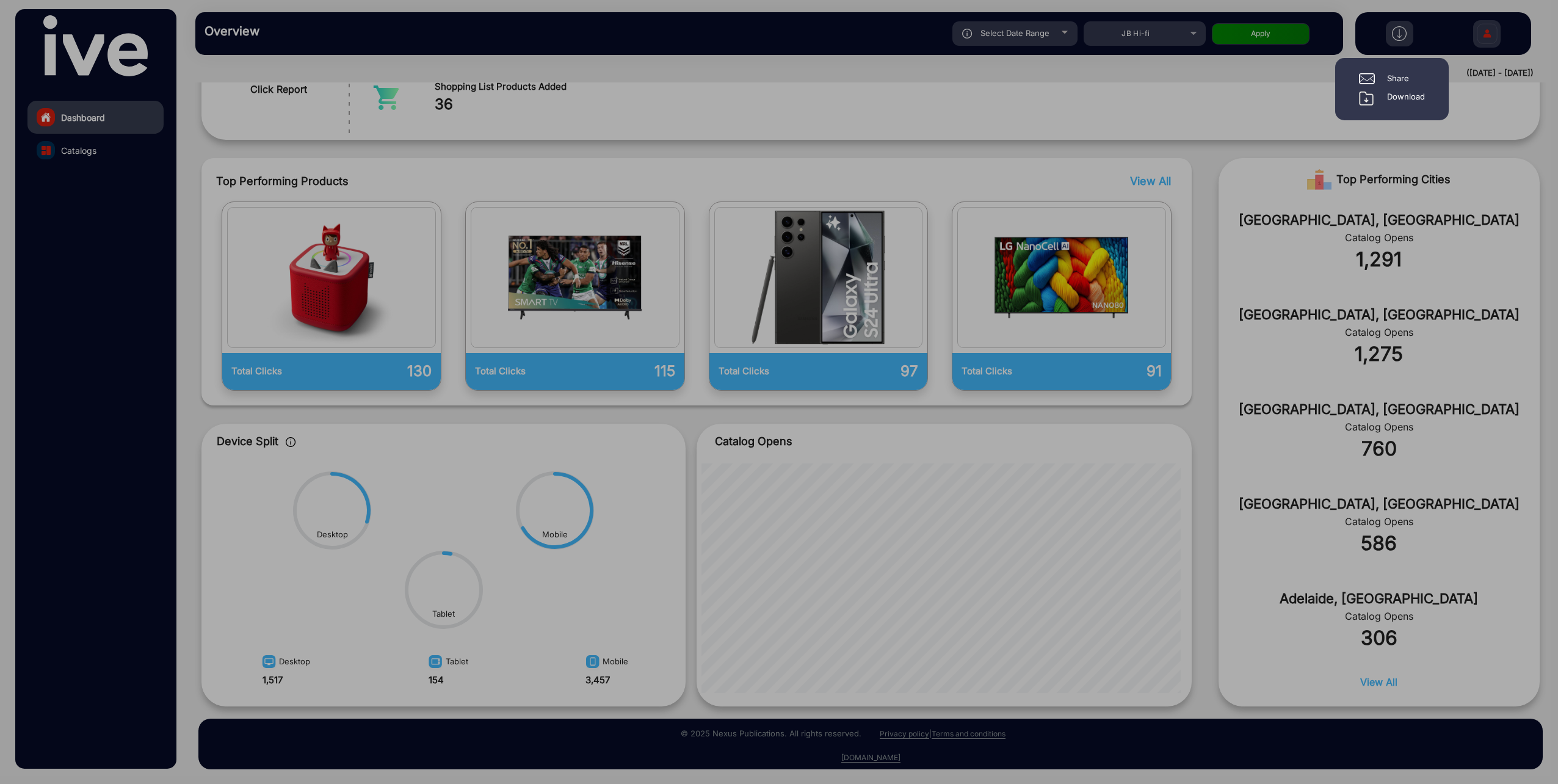
click at [1403, 100] on div "Download" at bounding box center [1406, 98] width 38 height 15
